Goal: Navigation & Orientation: Find specific page/section

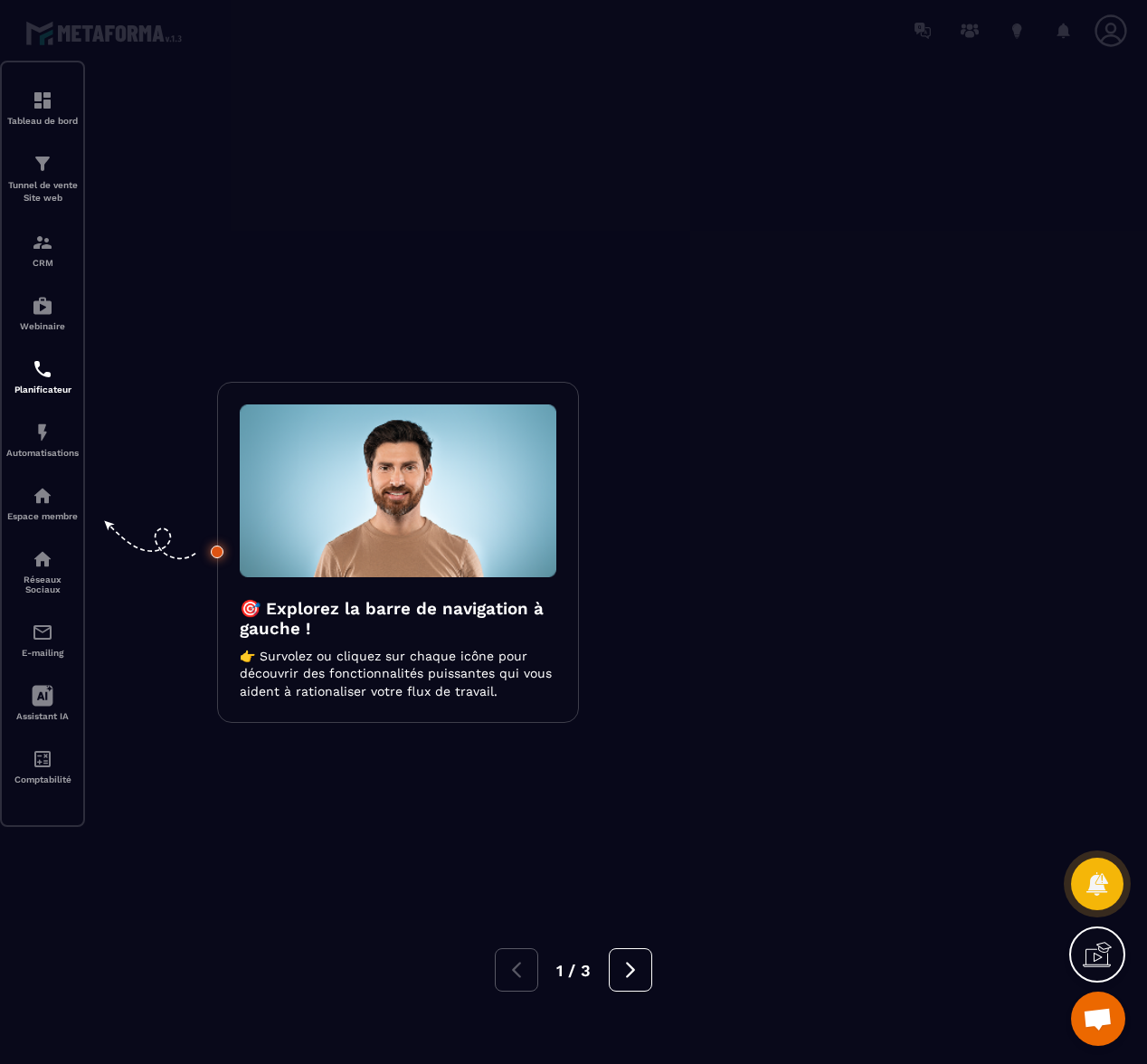
click at [770, 267] on div at bounding box center [573, 532] width 1147 height 1064
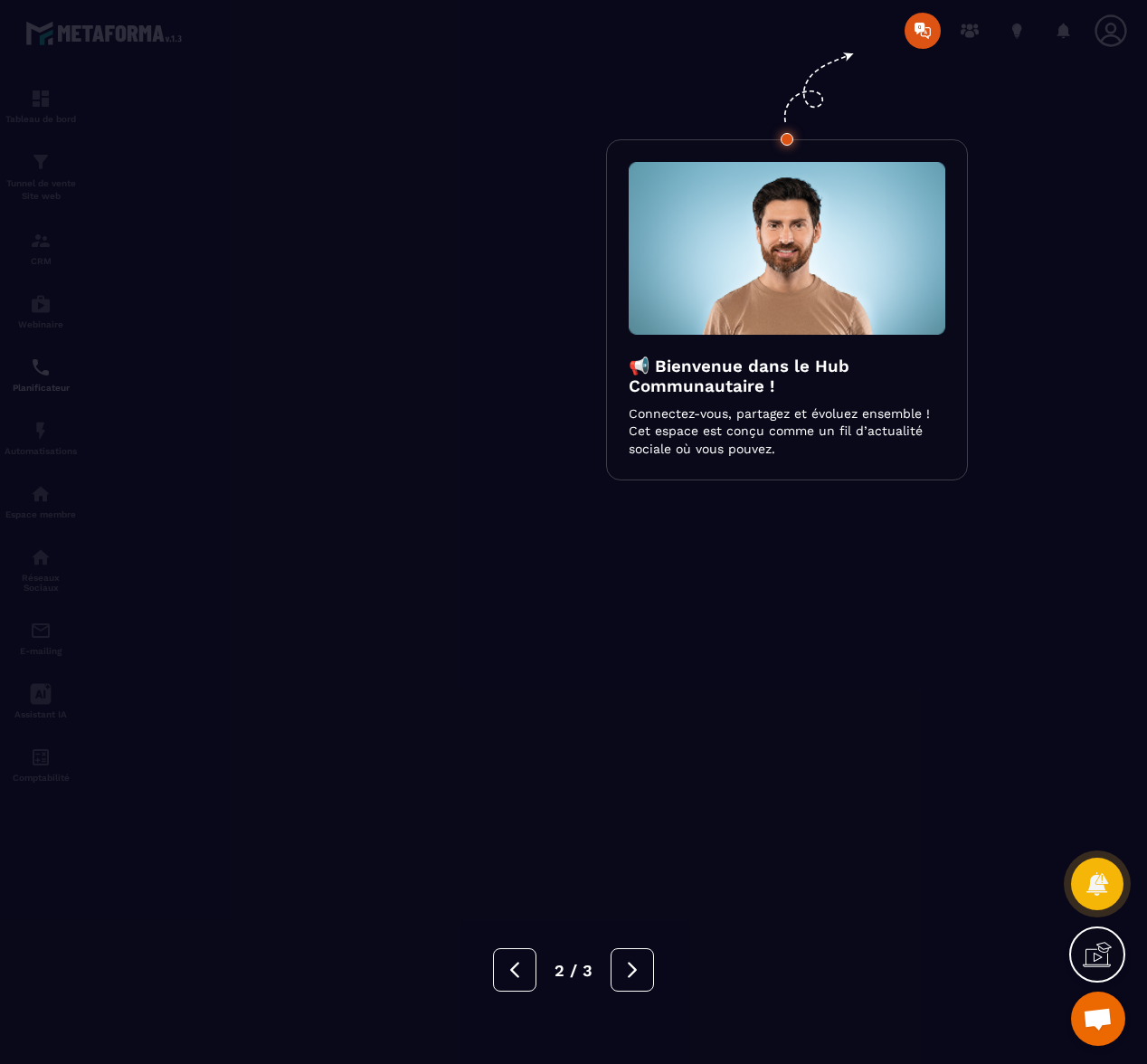
click at [407, 202] on div at bounding box center [573, 532] width 1147 height 1064
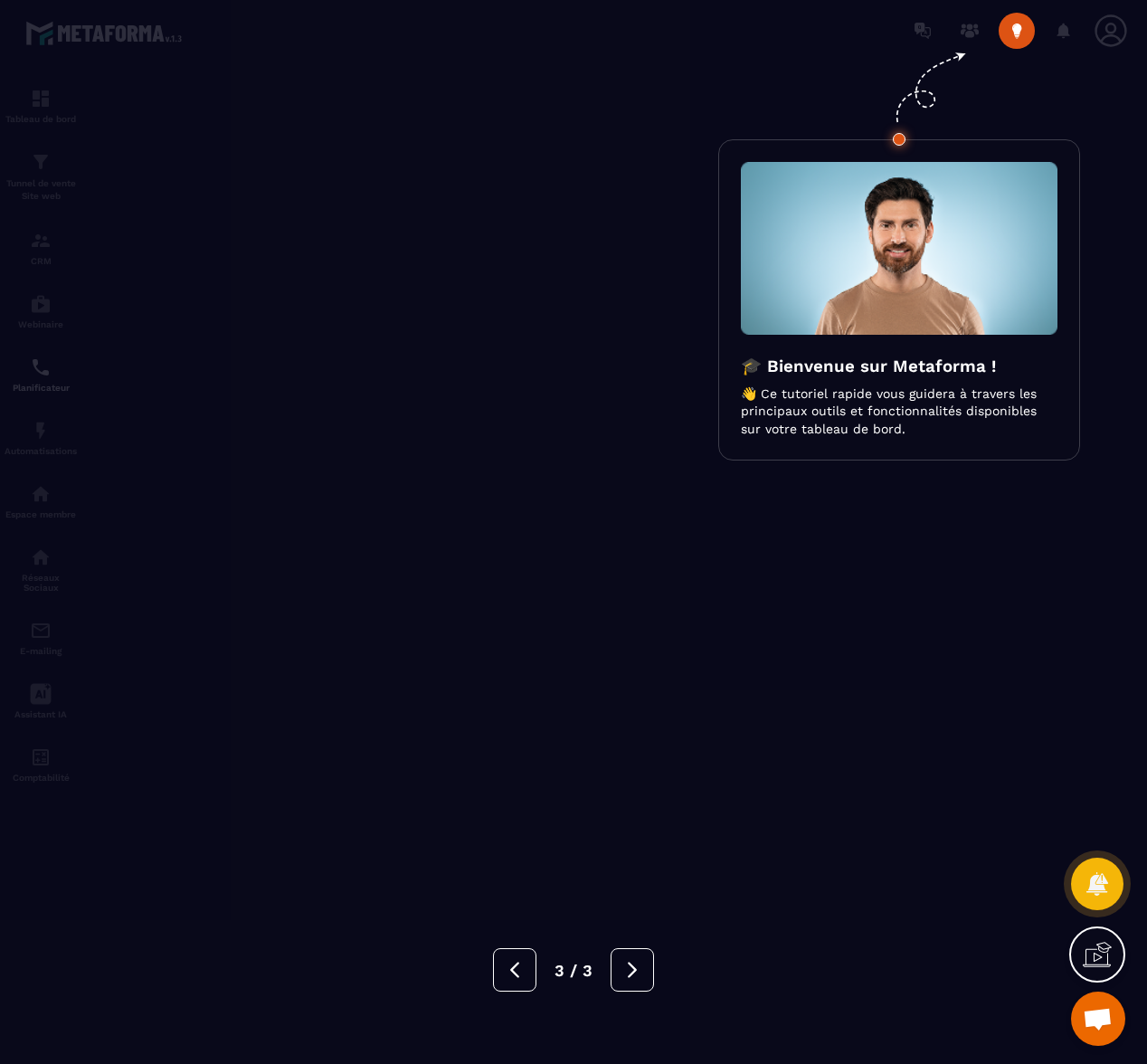
click at [407, 202] on div at bounding box center [573, 532] width 1147 height 1064
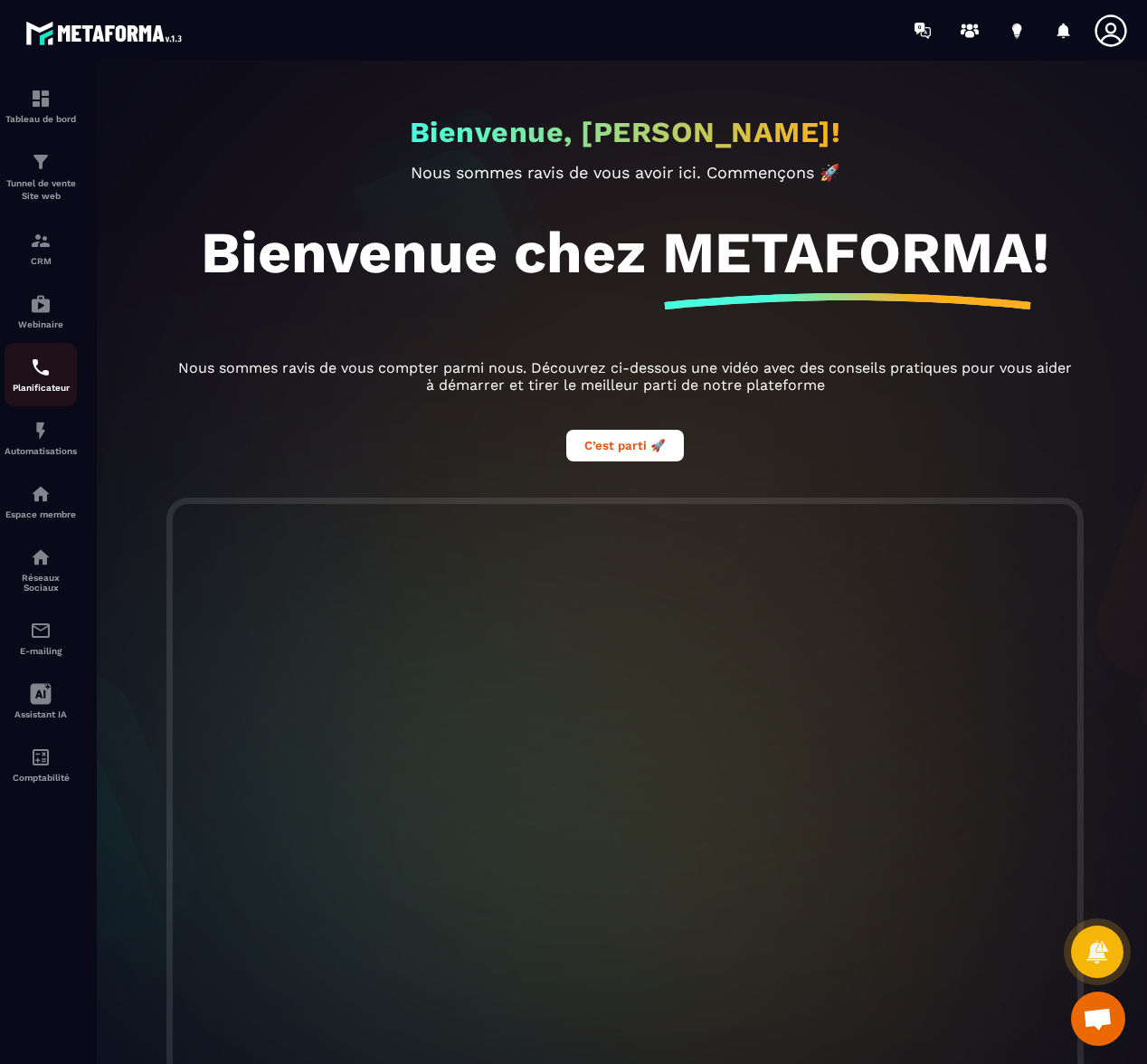
click at [38, 371] on img at bounding box center [40, 367] width 21 height 21
